Goal: Task Accomplishment & Management: Complete application form

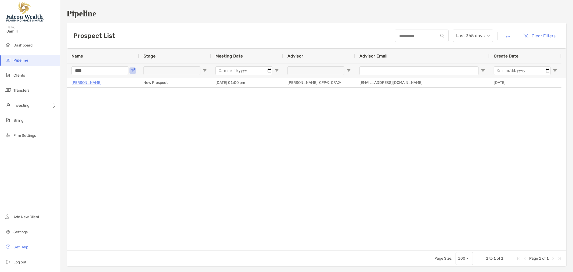
click at [82, 68] on input "****" at bounding box center [99, 70] width 57 height 9
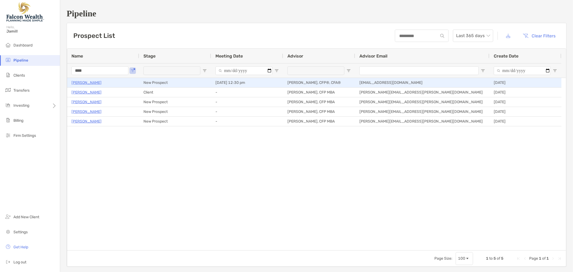
type input "****"
click at [84, 80] on p "[PERSON_NAME]" at bounding box center [86, 82] width 30 height 7
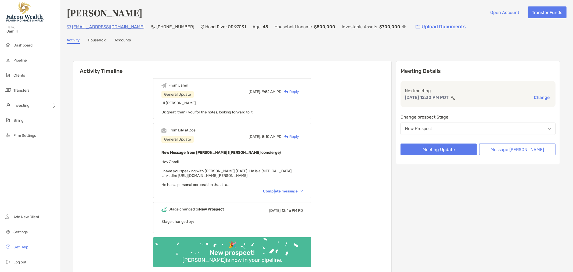
click at [281, 189] on div "Complete message" at bounding box center [283, 191] width 40 height 5
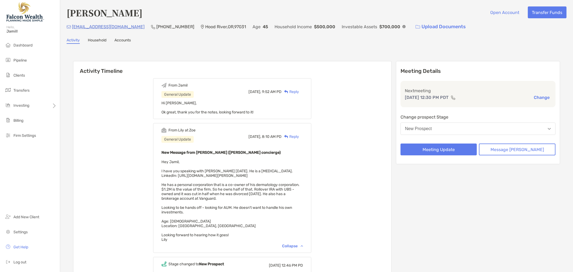
click at [466, 131] on button "New Prospect" at bounding box center [477, 128] width 155 height 12
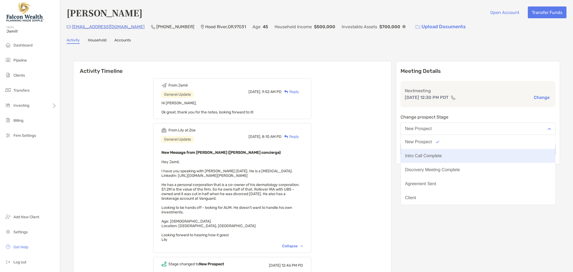
click at [461, 151] on button "Intro Call Complete" at bounding box center [478, 156] width 154 height 14
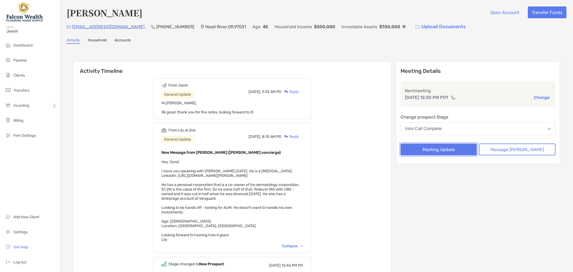
click at [450, 150] on button "Meeting Update" at bounding box center [438, 149] width 77 height 12
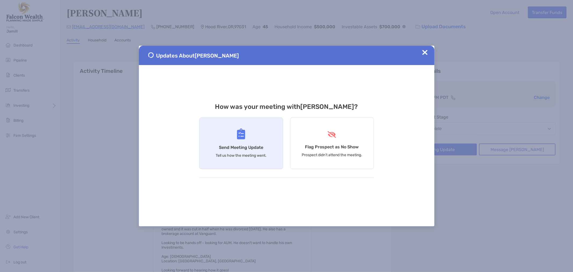
click at [247, 139] on div "Send Meeting Update Tell us how the meeting went." at bounding box center [241, 143] width 84 height 52
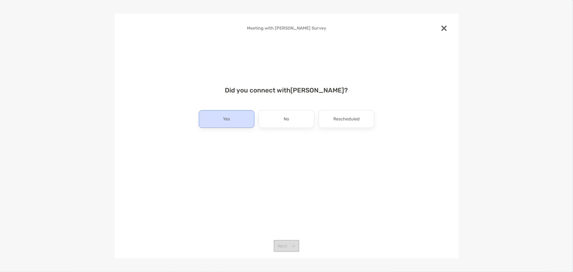
click at [218, 113] on div "Yes" at bounding box center [227, 119] width 56 height 18
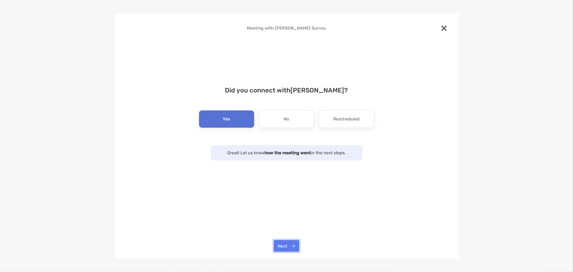
click at [284, 251] on button "Next" at bounding box center [287, 246] width 26 height 12
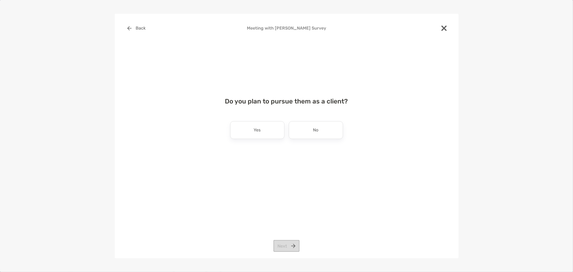
click at [269, 138] on div "Yes" at bounding box center [257, 130] width 54 height 18
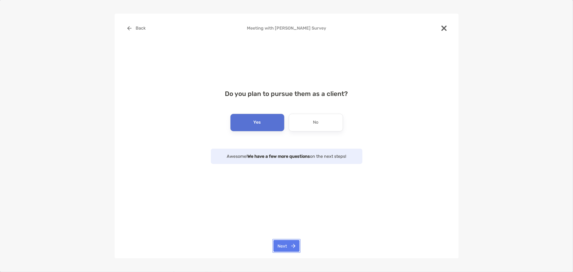
click at [292, 243] on button "Next" at bounding box center [286, 246] width 26 height 12
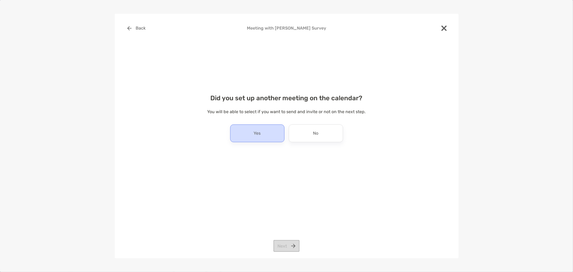
click at [251, 138] on div "Yes" at bounding box center [257, 133] width 54 height 18
click at [279, 251] on button "Next" at bounding box center [286, 246] width 26 height 12
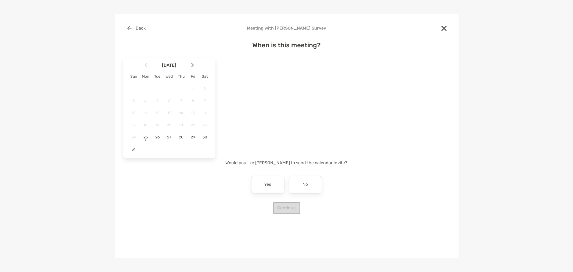
click at [192, 66] on img at bounding box center [192, 65] width 3 height 5
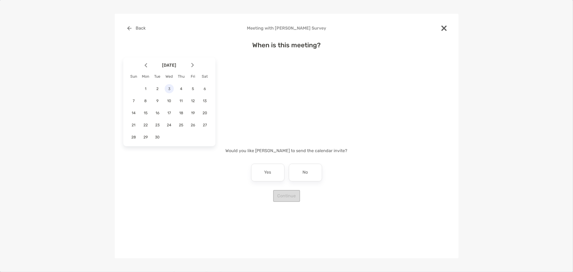
click at [167, 88] on span "3" at bounding box center [169, 88] width 9 height 5
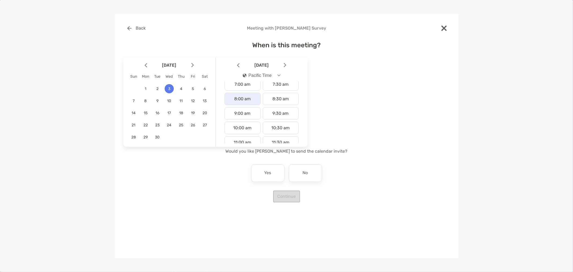
scroll to position [119, 0]
click at [245, 113] on div "10:00 am" at bounding box center [243, 113] width 36 height 12
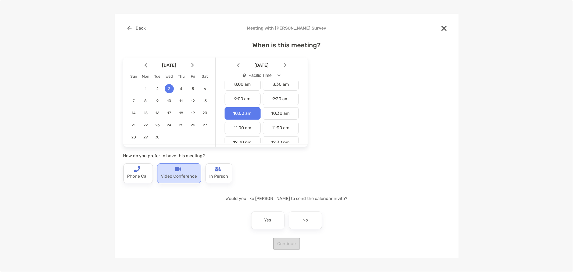
click at [168, 173] on p "Video Conference" at bounding box center [179, 176] width 36 height 9
click at [316, 225] on div "No" at bounding box center [305, 220] width 33 height 18
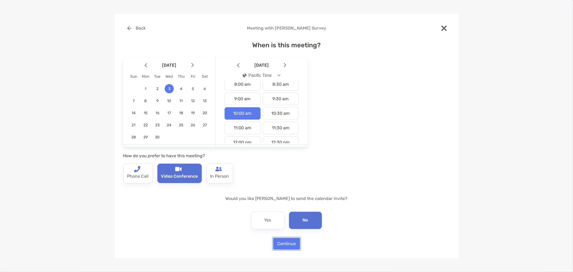
click at [294, 243] on button "Continue" at bounding box center [286, 244] width 27 height 12
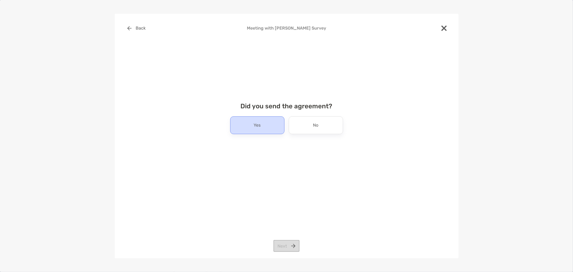
click at [256, 120] on div "Yes" at bounding box center [257, 125] width 54 height 18
click at [271, 243] on div "Back Meeting with Aaron Loyd Survey Did you send the agreement? Yes No Next" at bounding box center [287, 136] width 344 height 245
click at [283, 250] on button "Next" at bounding box center [286, 246] width 26 height 12
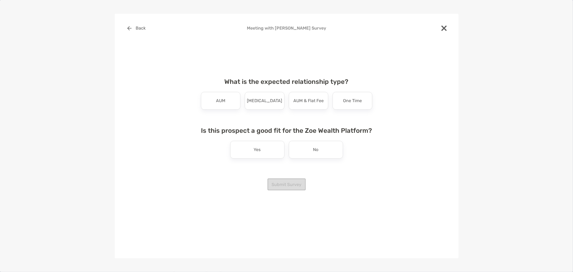
drag, startPoint x: 304, startPoint y: 103, endPoint x: 300, endPoint y: 103, distance: 3.5
click at [304, 103] on p "AUM & Flat Fee" at bounding box center [308, 100] width 30 height 9
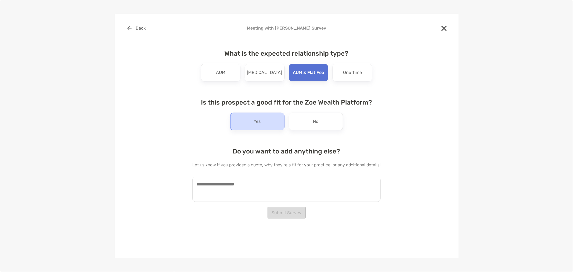
click at [248, 121] on div "Yes" at bounding box center [257, 122] width 54 height 18
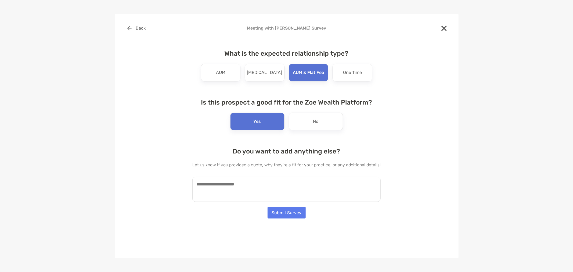
click at [248, 189] on textarea at bounding box center [286, 189] width 188 height 25
paste textarea "**********"
drag, startPoint x: 228, startPoint y: 183, endPoint x: 122, endPoint y: 187, distance: 105.9
click at [122, 187] on div "**********" at bounding box center [287, 136] width 344 height 245
click at [310, 190] on textarea "**********" at bounding box center [283, 189] width 183 height 25
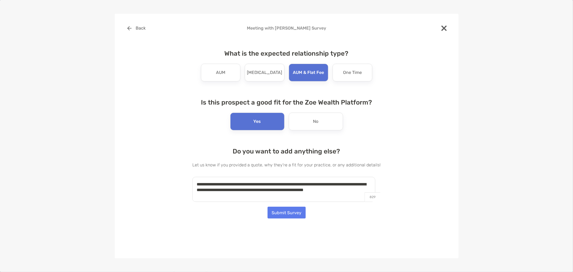
type textarea "**********"
click at [298, 214] on button "Submit Survey" at bounding box center [286, 213] width 38 height 12
